Goal: Information Seeking & Learning: Learn about a topic

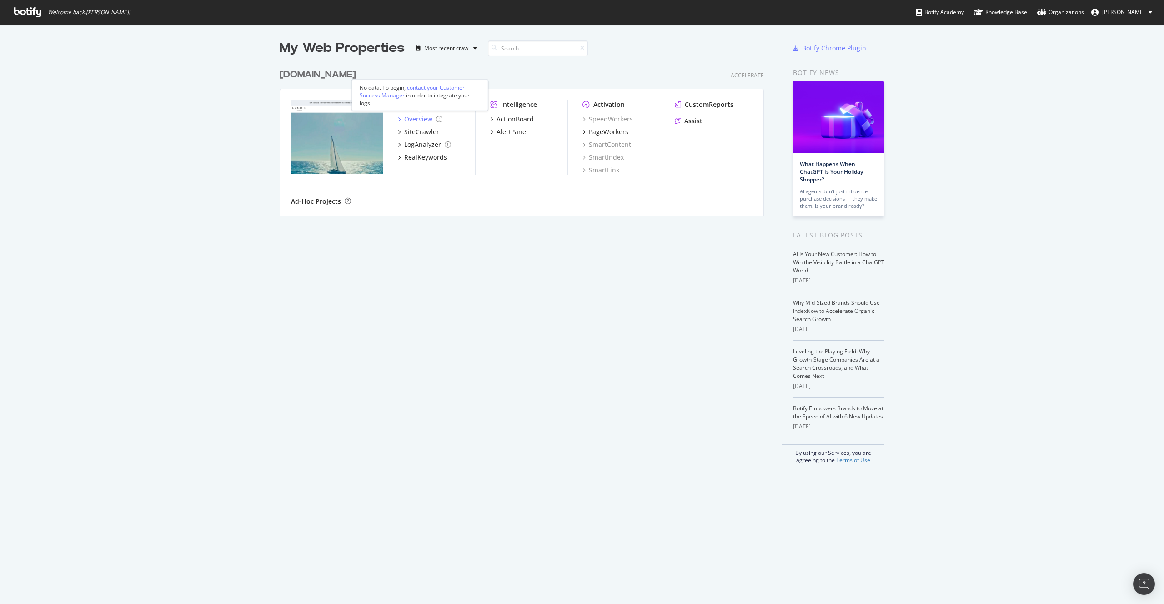
scroll to position [604, 1164]
click at [420, 131] on div "SiteCrawler" at bounding box center [421, 131] width 35 height 9
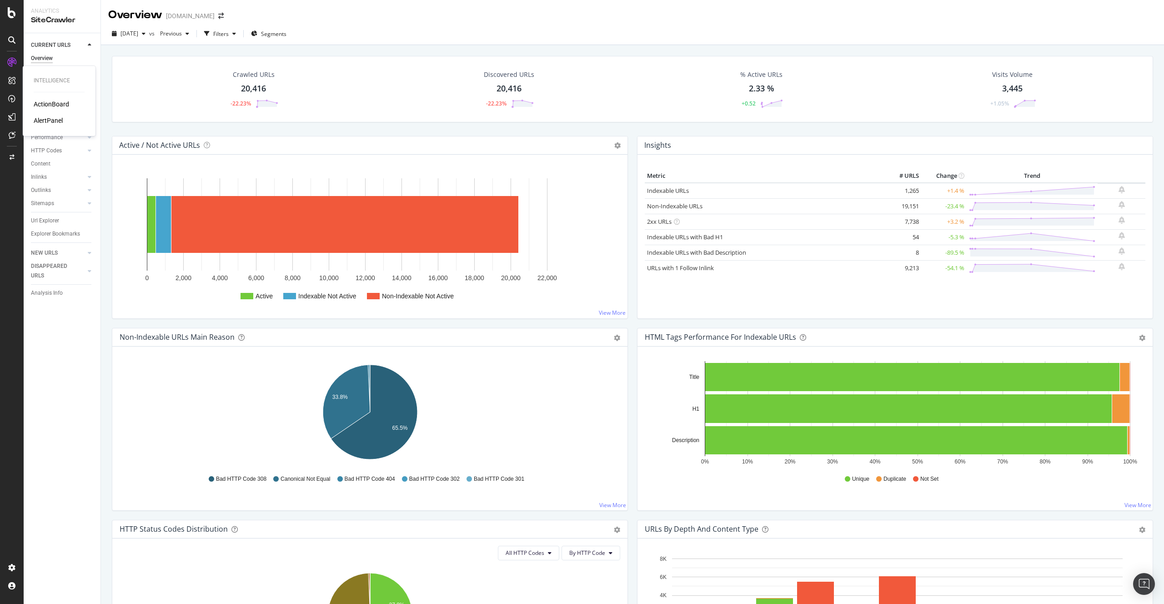
click at [40, 108] on div "ActionBoard" at bounding box center [51, 104] width 35 height 9
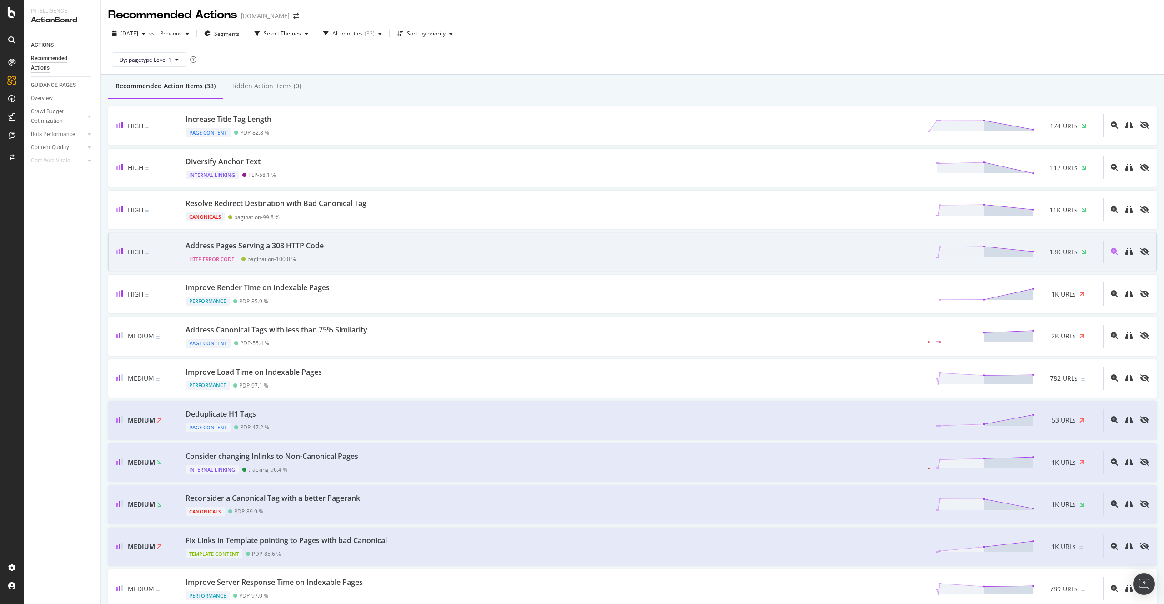
click at [352, 268] on div "High Address Pages Serving a 308 HTTP Code HTTP Error Code pagination - 100.0 %…" at bounding box center [632, 252] width 1049 height 39
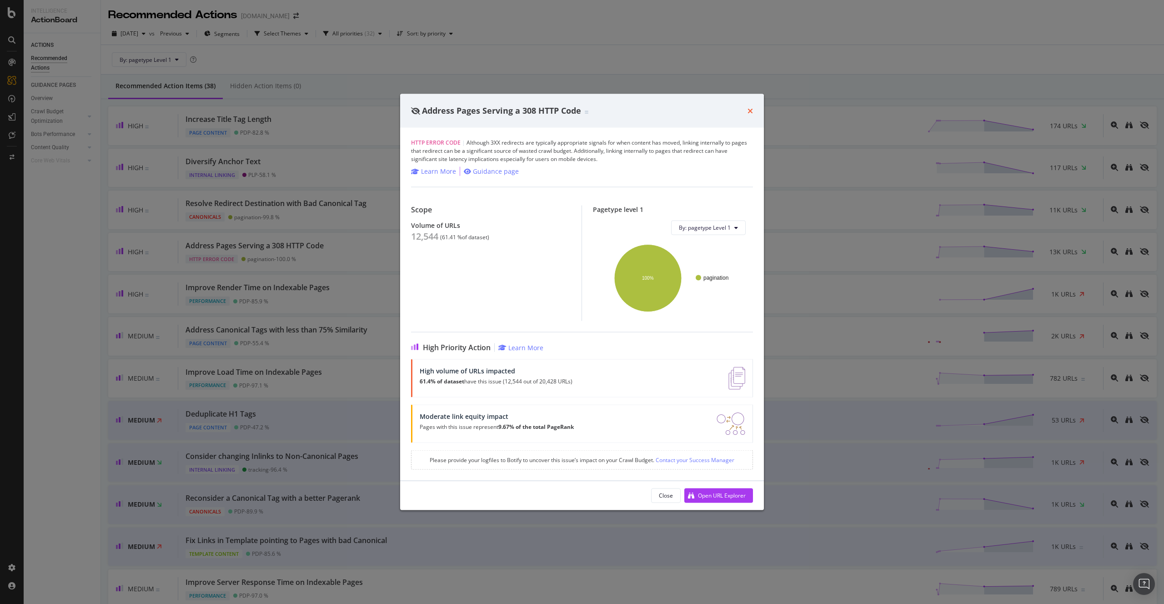
click at [751, 109] on icon "times" at bounding box center [750, 110] width 5 height 7
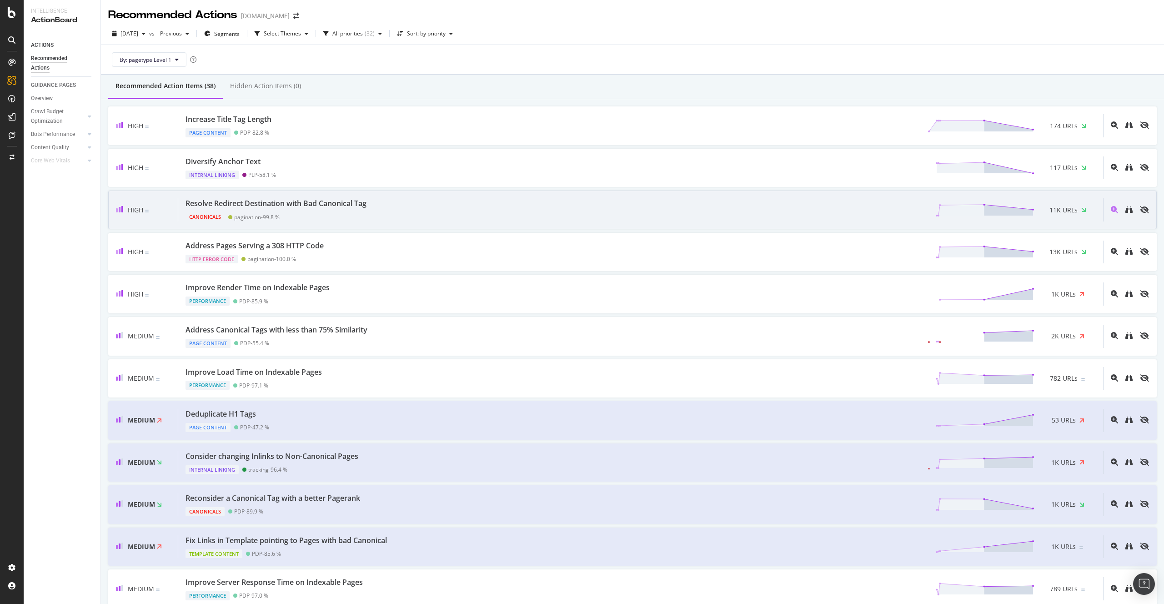
click at [423, 218] on div "Resolve Redirect Destination with Bad Canonical Tag Canonicals pagination - 99.…" at bounding box center [640, 209] width 925 height 23
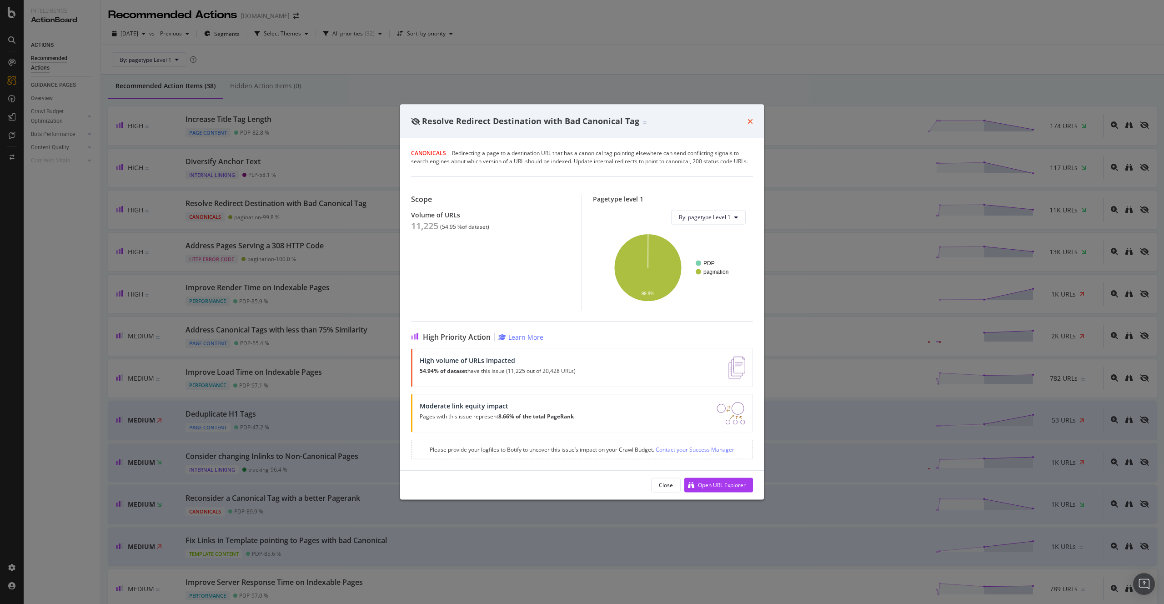
click at [749, 121] on icon "times" at bounding box center [750, 120] width 5 height 7
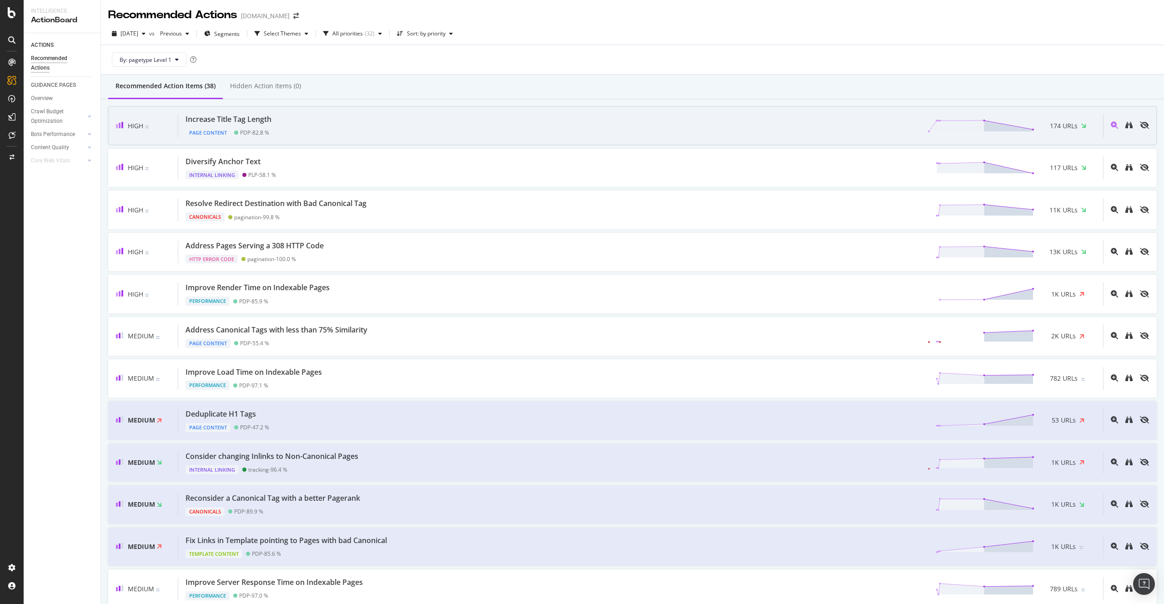
click at [269, 130] on div "PDP - 82.8 %" at bounding box center [254, 132] width 29 height 7
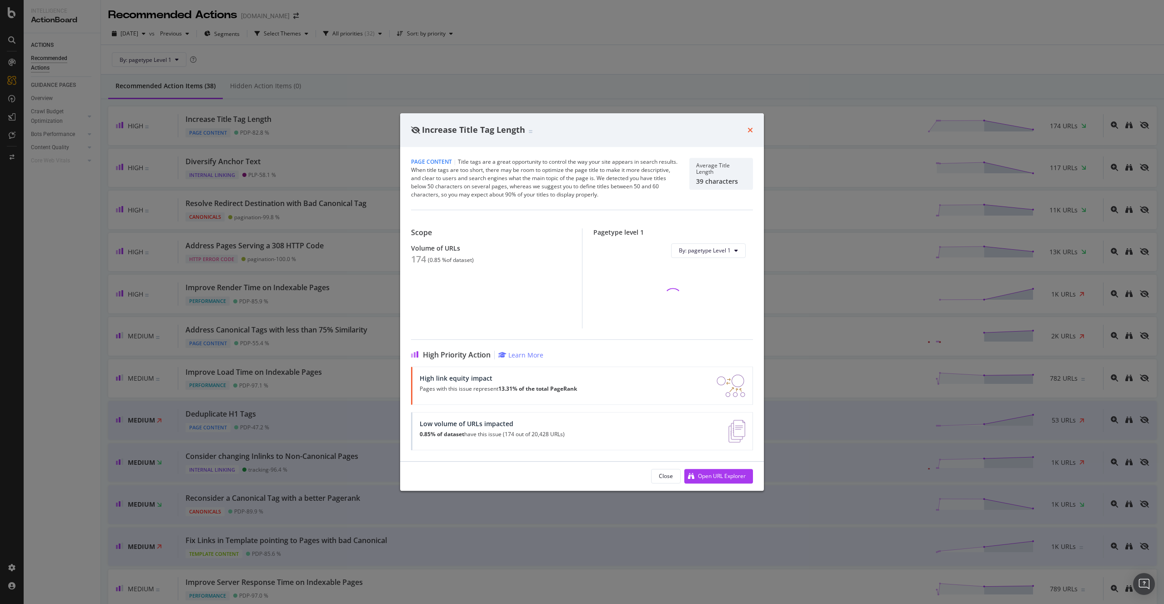
click at [748, 127] on icon "times" at bounding box center [750, 129] width 5 height 7
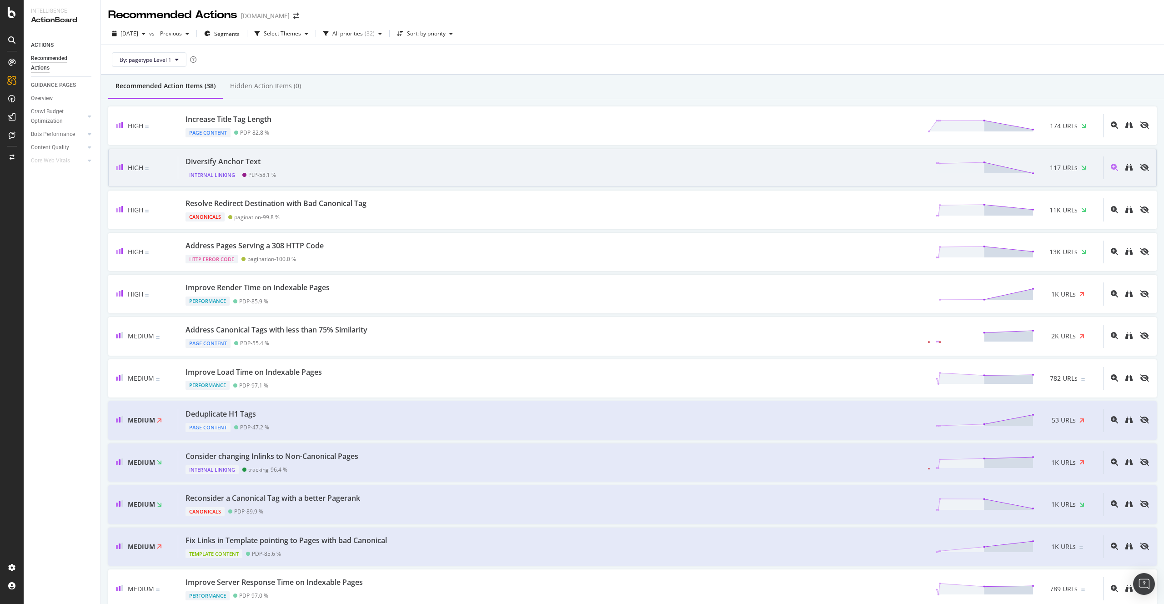
click at [373, 172] on div "Diversify Anchor Text Internal Linking PLP - 58.1 % 117 URLs" at bounding box center [640, 167] width 925 height 23
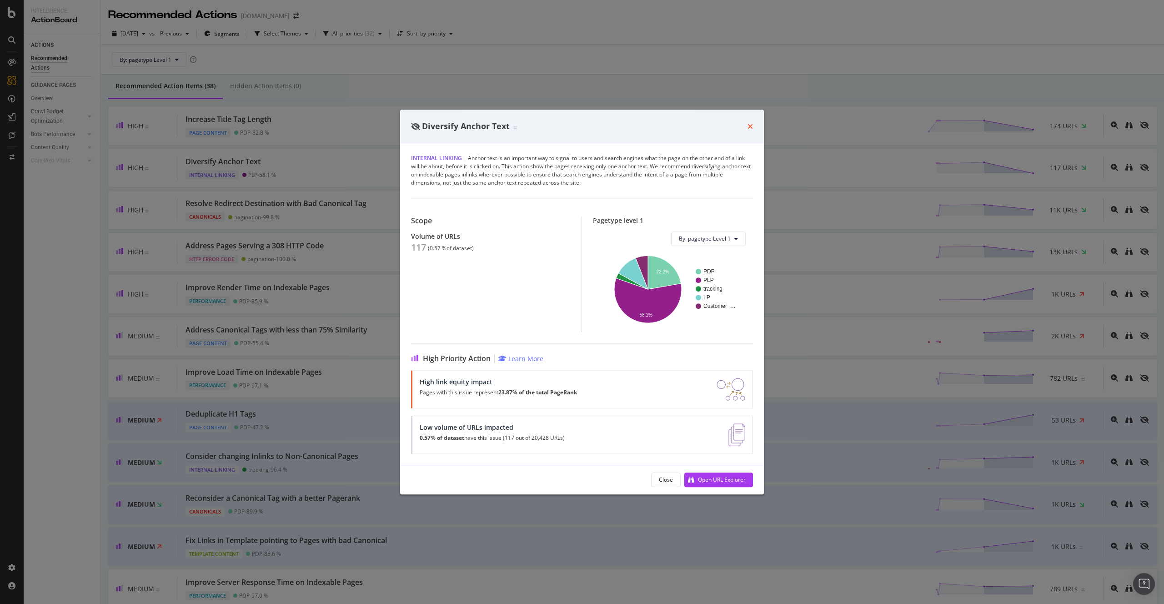
click at [748, 124] on icon "times" at bounding box center [750, 126] width 5 height 7
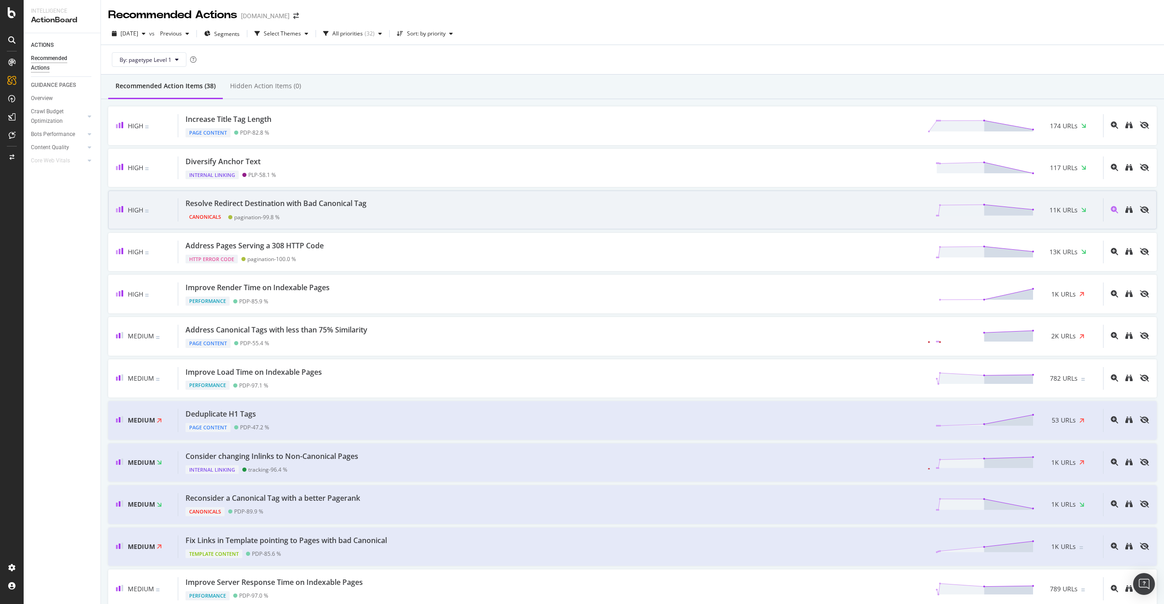
click at [516, 194] on div "High Resolve Redirect Destination with Bad Canonical Tag Canonicals pagination …" at bounding box center [632, 210] width 1049 height 39
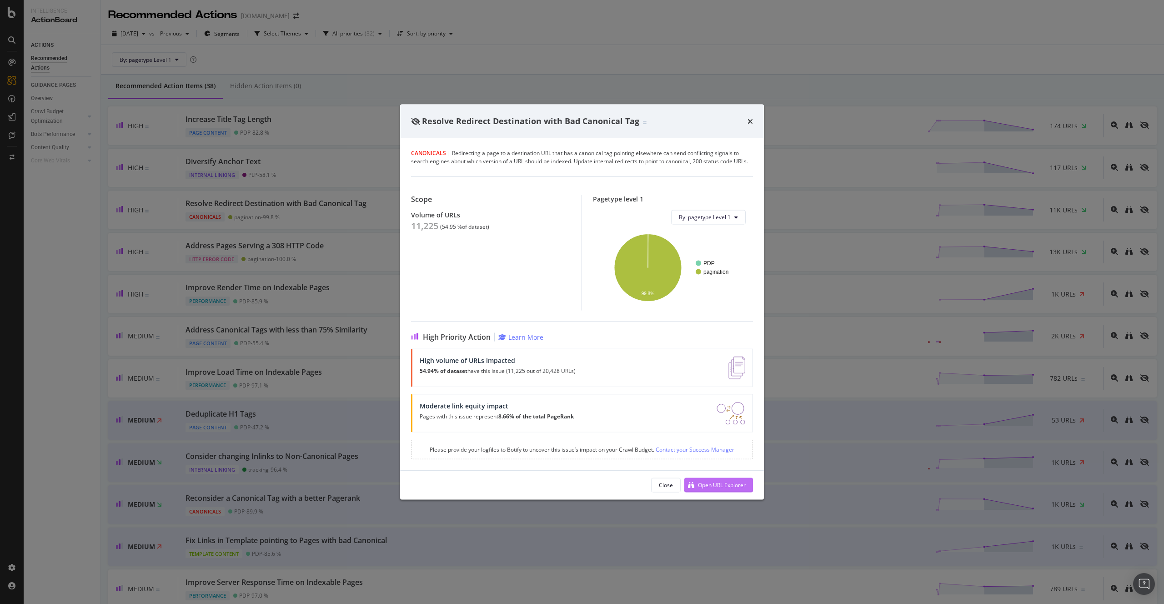
click at [717, 485] on div "Open URL Explorer" at bounding box center [722, 485] width 48 height 8
click at [751, 124] on icon "times" at bounding box center [750, 120] width 5 height 7
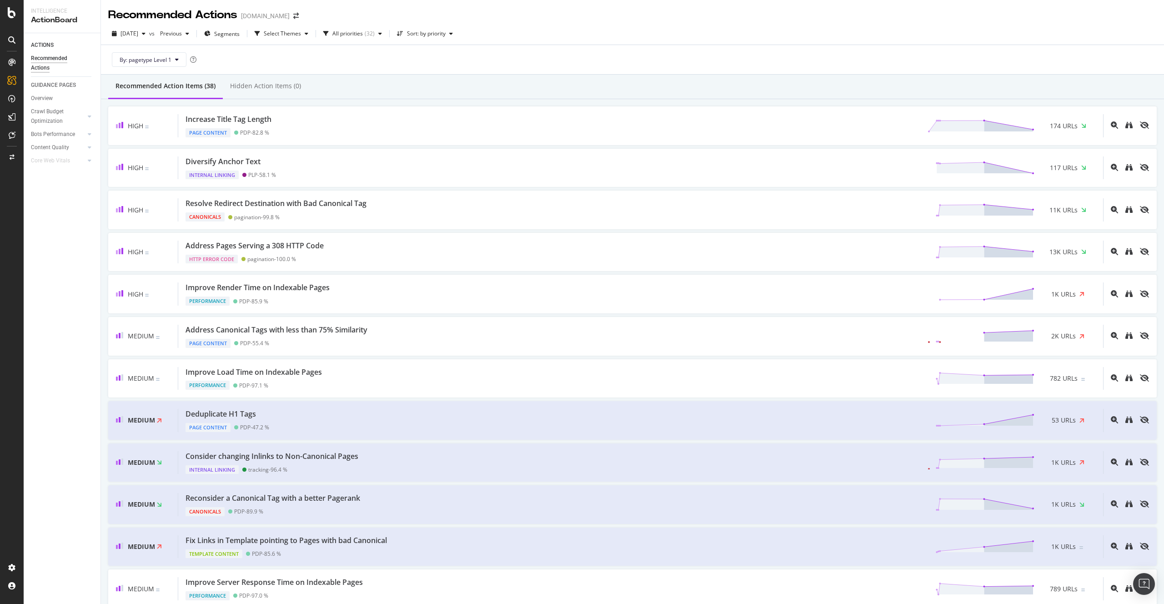
click at [16, 56] on div at bounding box center [12, 62] width 15 height 15
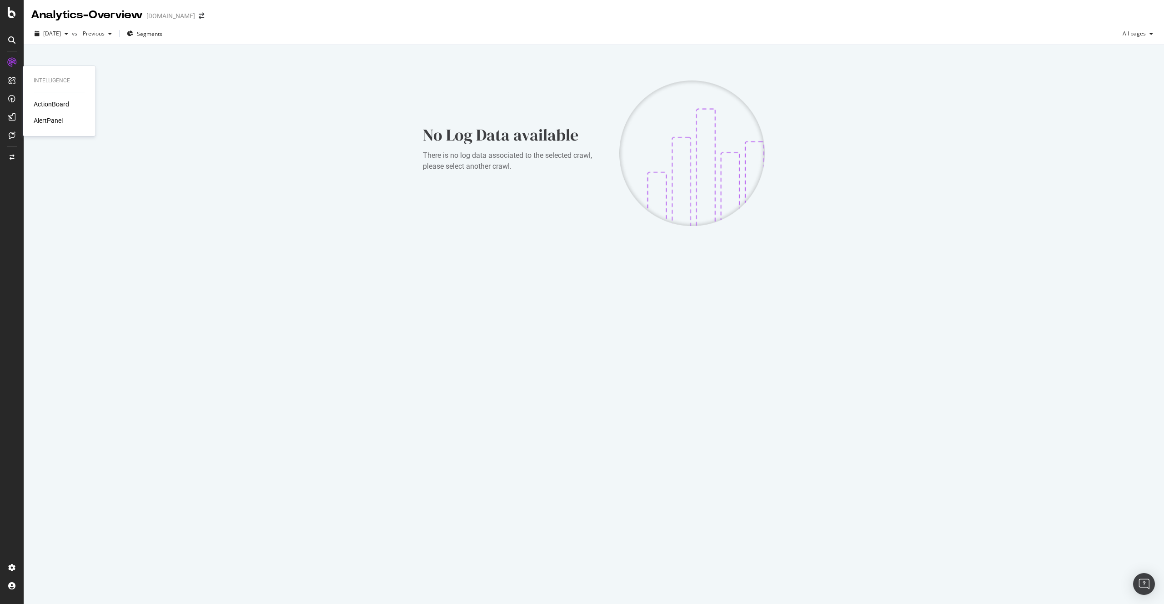
click at [13, 77] on icon at bounding box center [11, 80] width 7 height 7
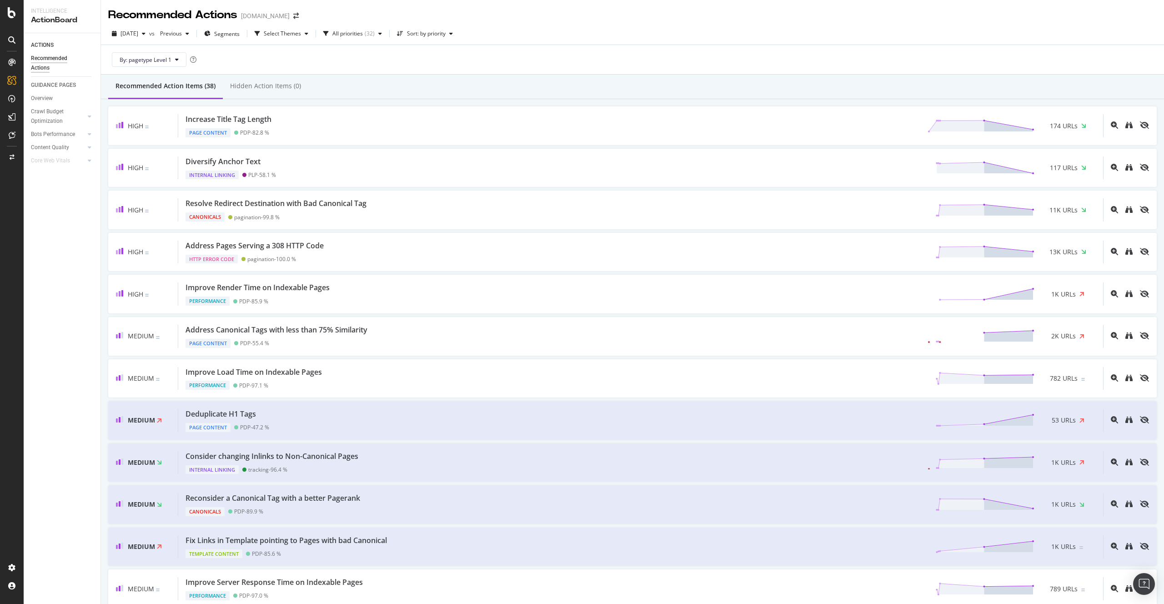
click at [10, 95] on icon at bounding box center [11, 98] width 7 height 7
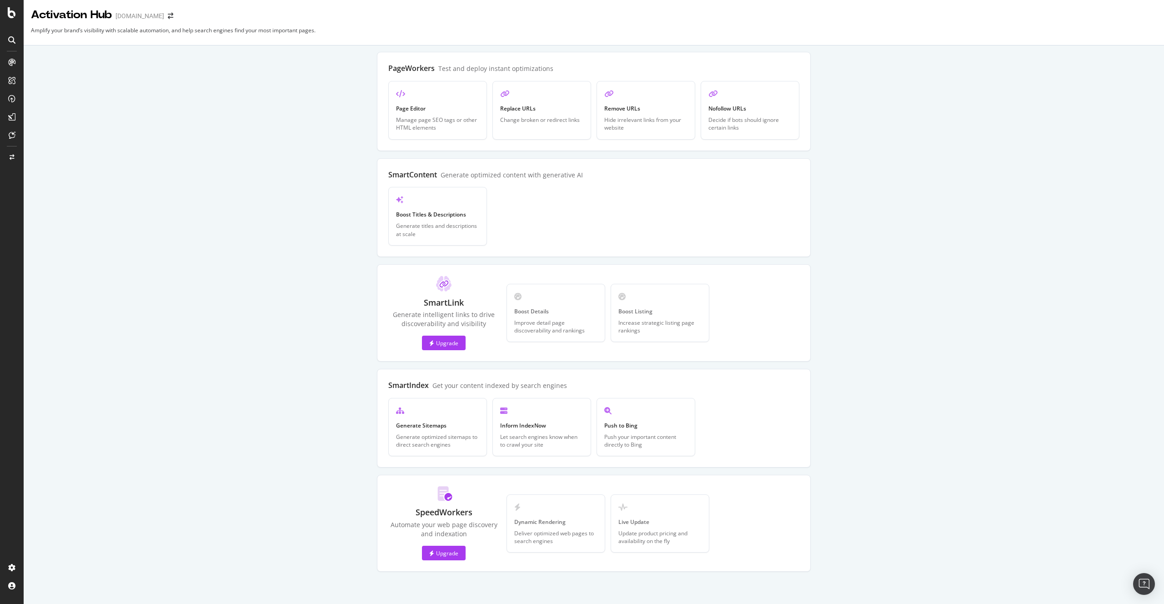
click at [15, 65] on icon at bounding box center [11, 62] width 7 height 7
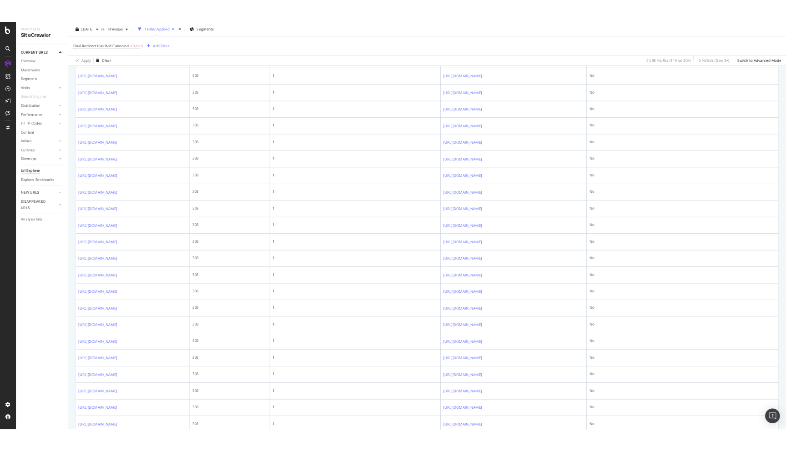
scroll to position [307, 0]
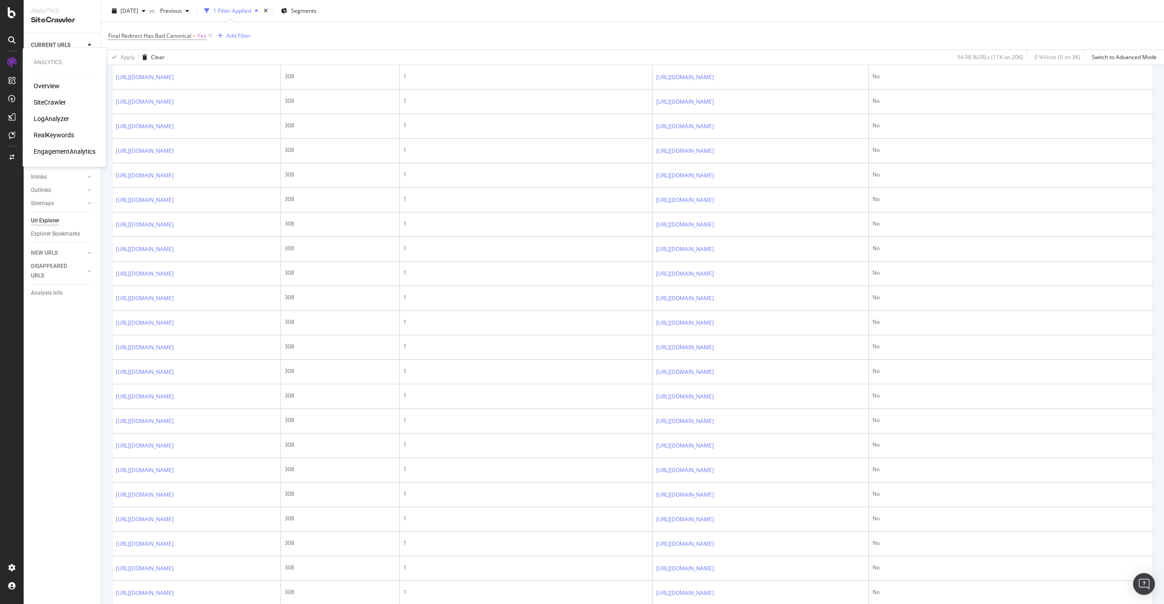
drag, startPoint x: 37, startPoint y: 79, endPoint x: 43, endPoint y: 93, distance: 15.1
click at [37, 82] on div "Analytics Overview SiteCrawler LogAnalyzer RealKeywords EngagementAnalytics" at bounding box center [64, 108] width 76 height 116
click at [43, 93] on div "Overview SiteCrawler LogAnalyzer RealKeywords EngagementAnalytics" at bounding box center [65, 118] width 62 height 75
click at [44, 88] on div "Overview" at bounding box center [47, 85] width 26 height 9
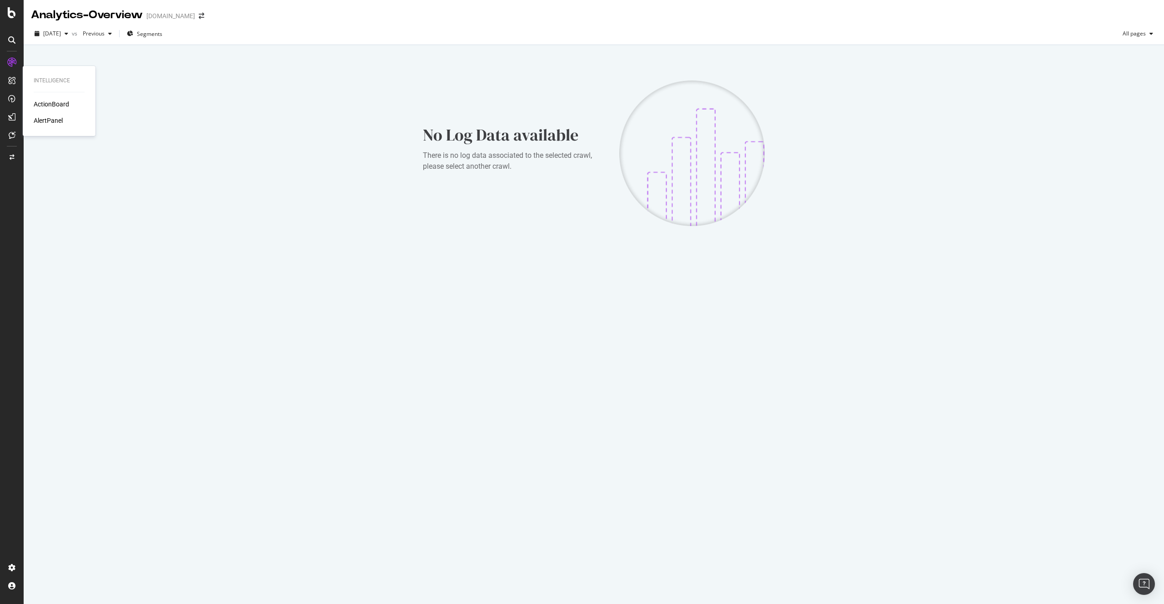
click at [47, 107] on div "ActionBoard" at bounding box center [51, 104] width 35 height 9
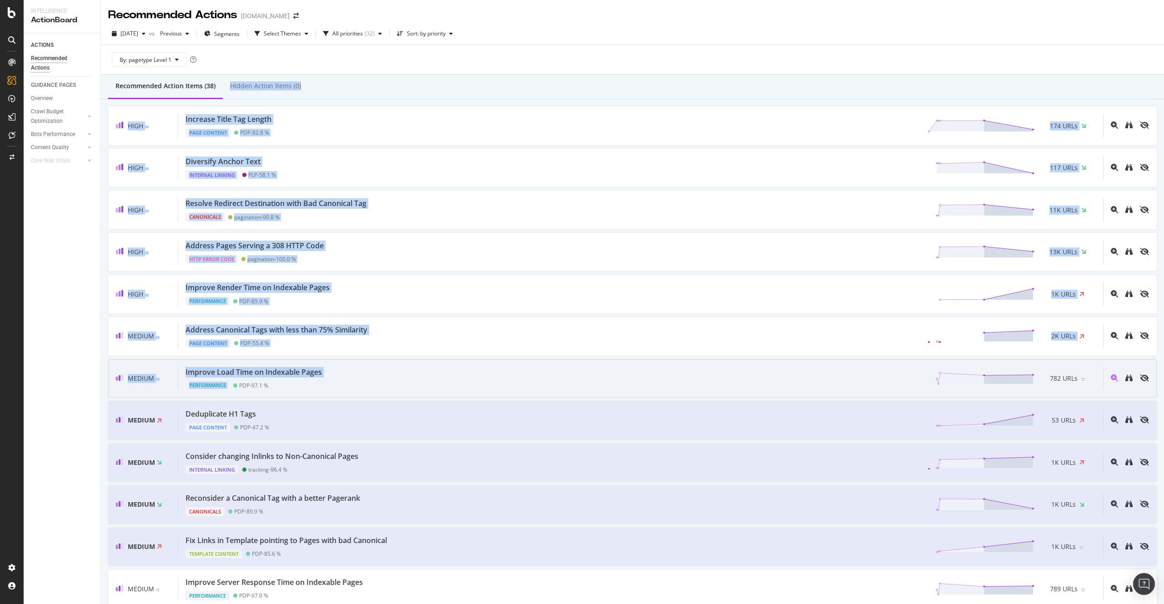
drag, startPoint x: 240, startPoint y: 152, endPoint x: 423, endPoint y: 380, distance: 291.9
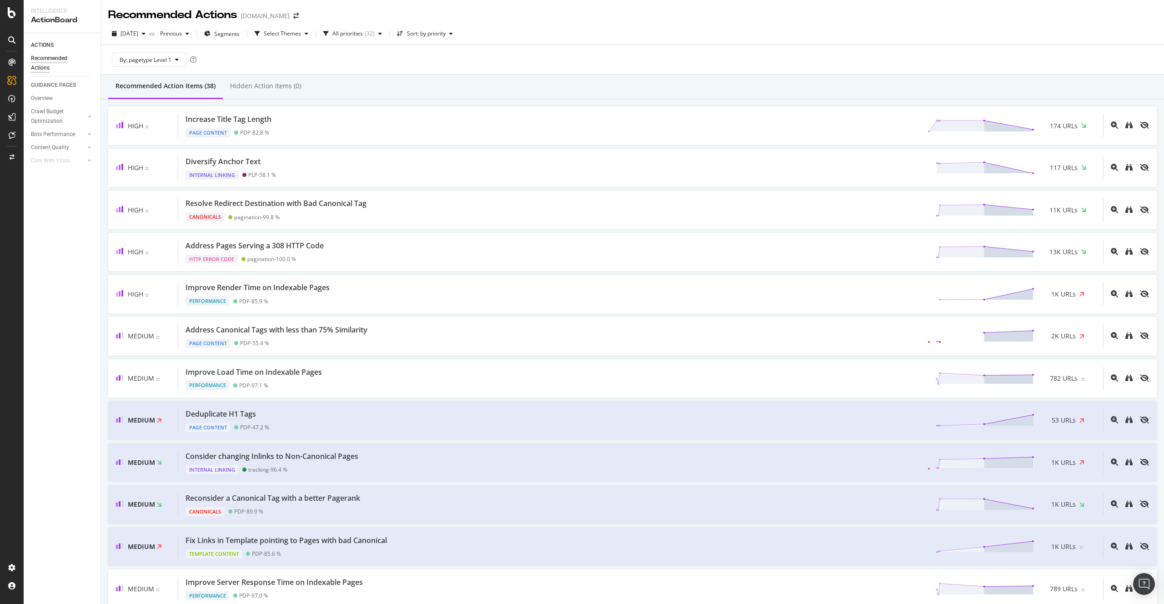
click at [83, 218] on div "ACTIONS Recommended Actions GUIDANCE PAGES Overview Crawl Budget Optimization L…" at bounding box center [62, 318] width 77 height 571
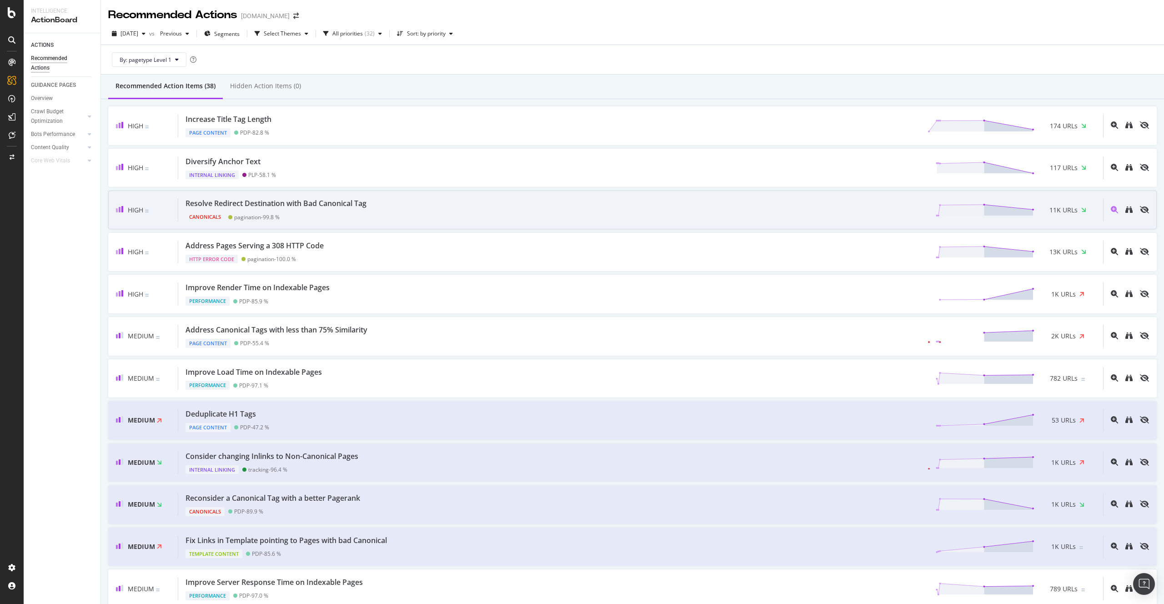
click at [271, 203] on div "Resolve Redirect Destination with Bad Canonical Tag" at bounding box center [276, 203] width 181 height 10
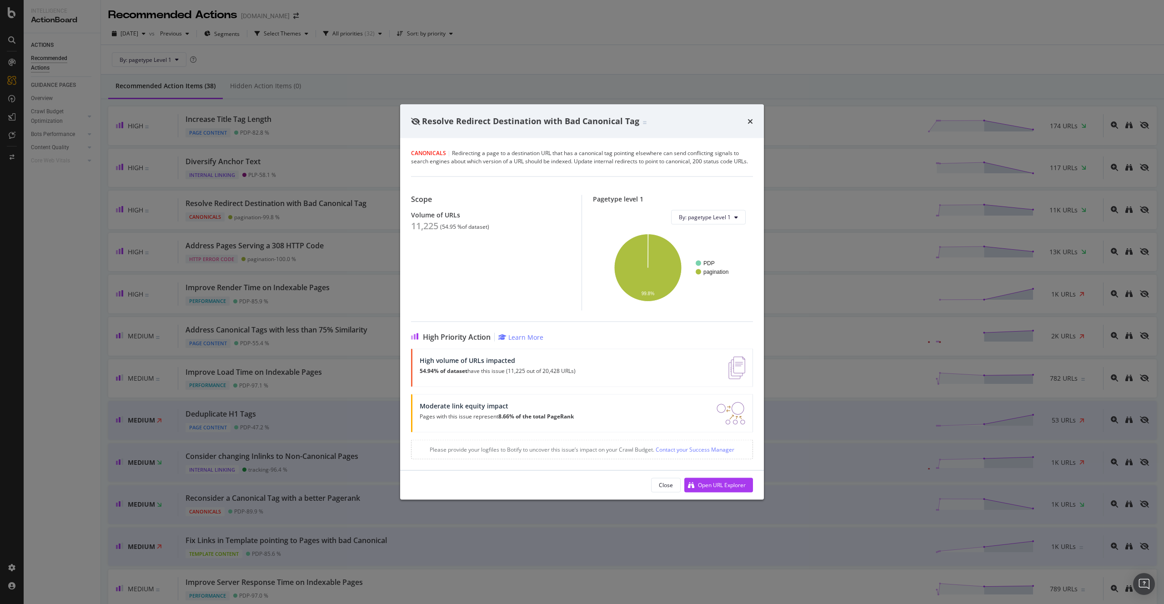
click at [750, 126] on div "times" at bounding box center [750, 122] width 5 height 12
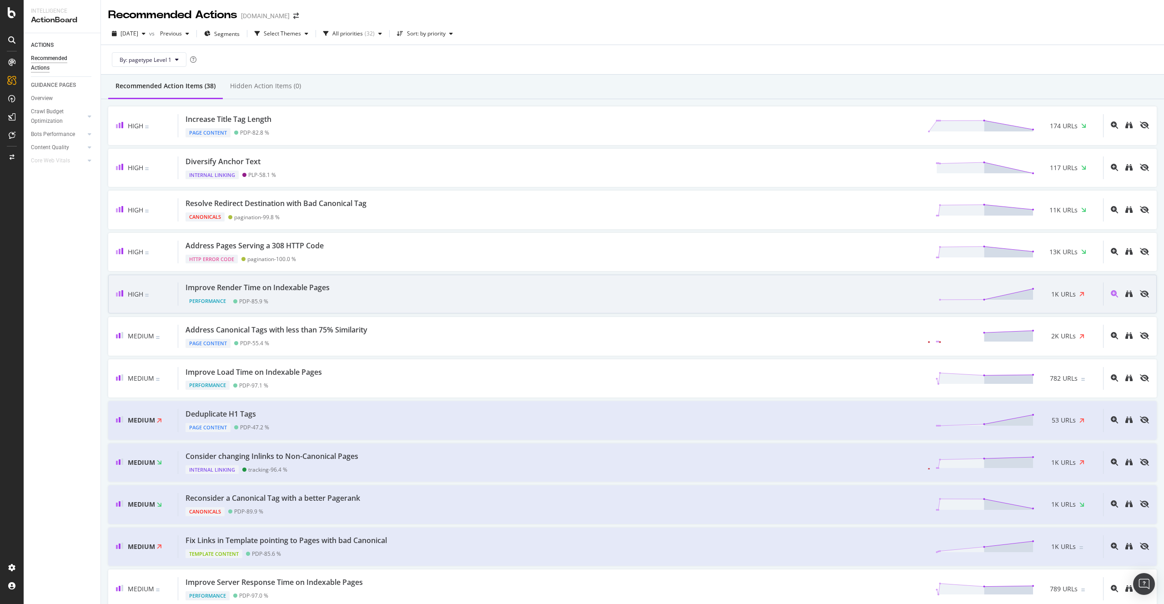
click at [306, 298] on div "Performance PDP - 85.9 %" at bounding box center [260, 299] width 148 height 13
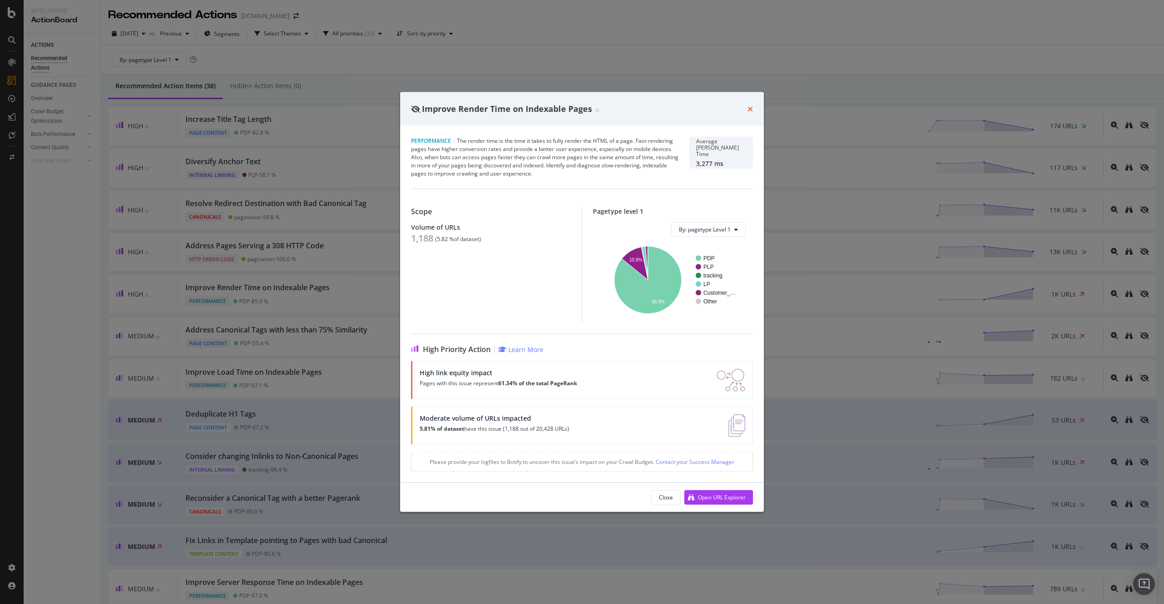
click at [752, 109] on icon "times" at bounding box center [750, 108] width 5 height 7
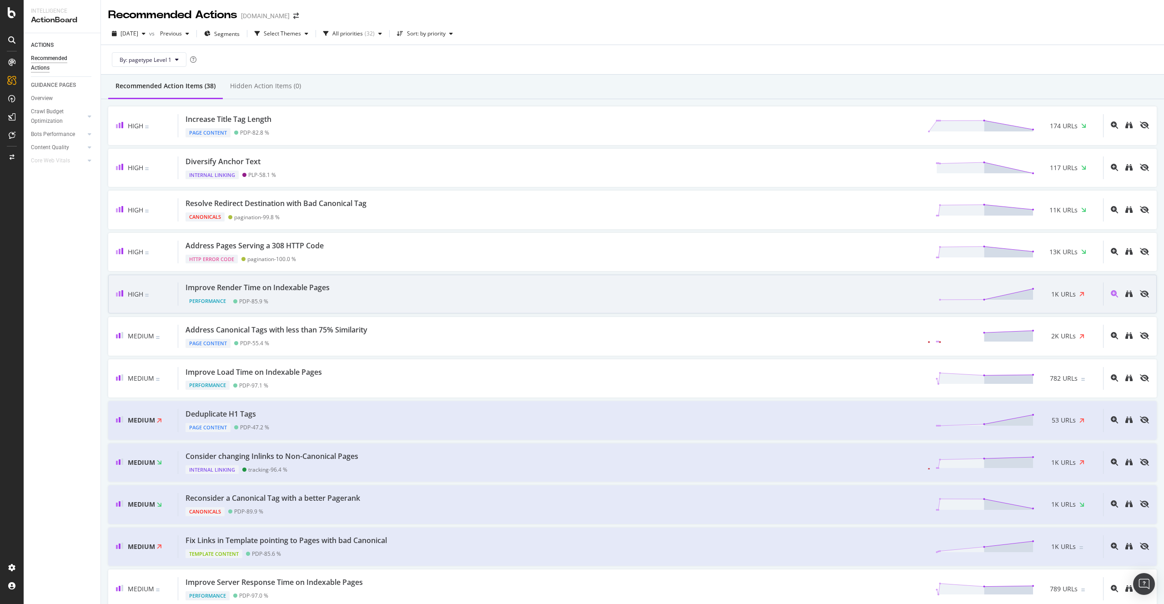
click at [374, 282] on div "High Improve Render Time on Indexable Pages Performance PDP - 85.9 % 1K URLs" at bounding box center [632, 294] width 1049 height 39
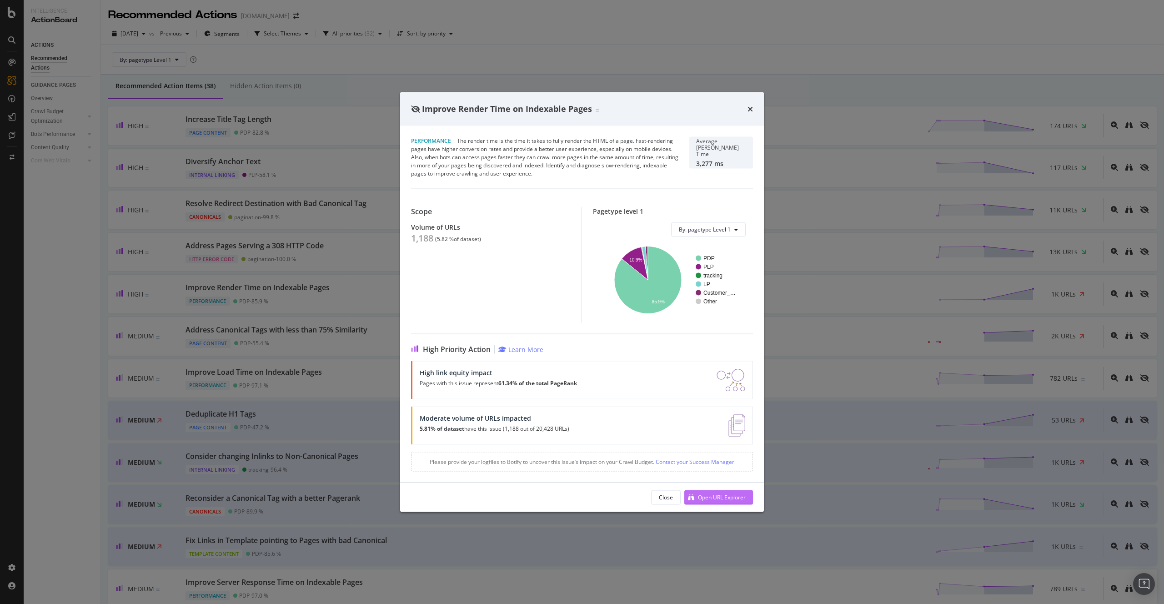
click at [720, 497] on div "Open URL Explorer" at bounding box center [722, 497] width 48 height 8
